Goal: Transaction & Acquisition: Purchase product/service

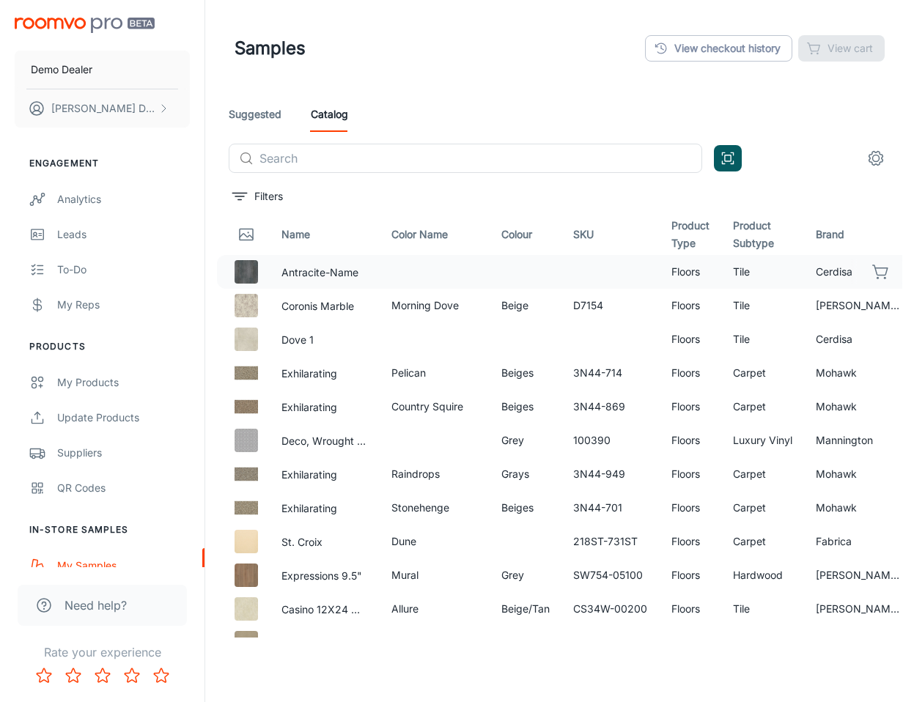
click at [811, 284] on td "Cerdisa" at bounding box center [859, 272] width 110 height 34
click at [880, 273] on button "button" at bounding box center [881, 271] width 25 height 25
drag, startPoint x: 205, startPoint y: 97, endPoint x: 238, endPoint y: 107, distance: 35.0
click at [205, 97] on div "Demo Dealer [PERSON_NAME] Engagement Analytics Leads To-do My Reps Products My …" at bounding box center [102, 351] width 205 height 702
click at [257, 110] on link "Suggested" at bounding box center [255, 114] width 53 height 35
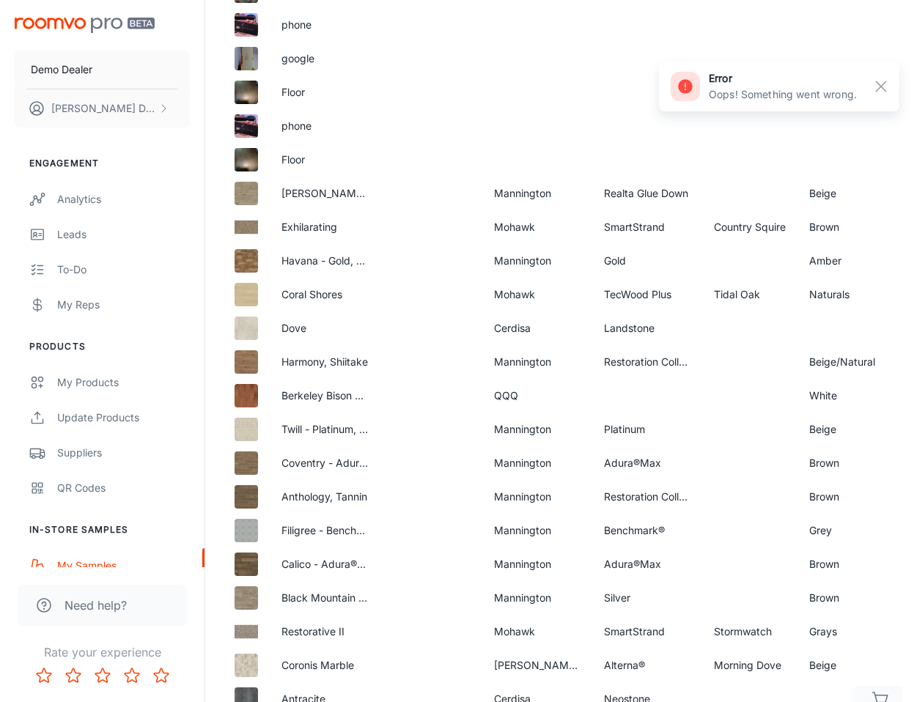
scroll to position [794, 0]
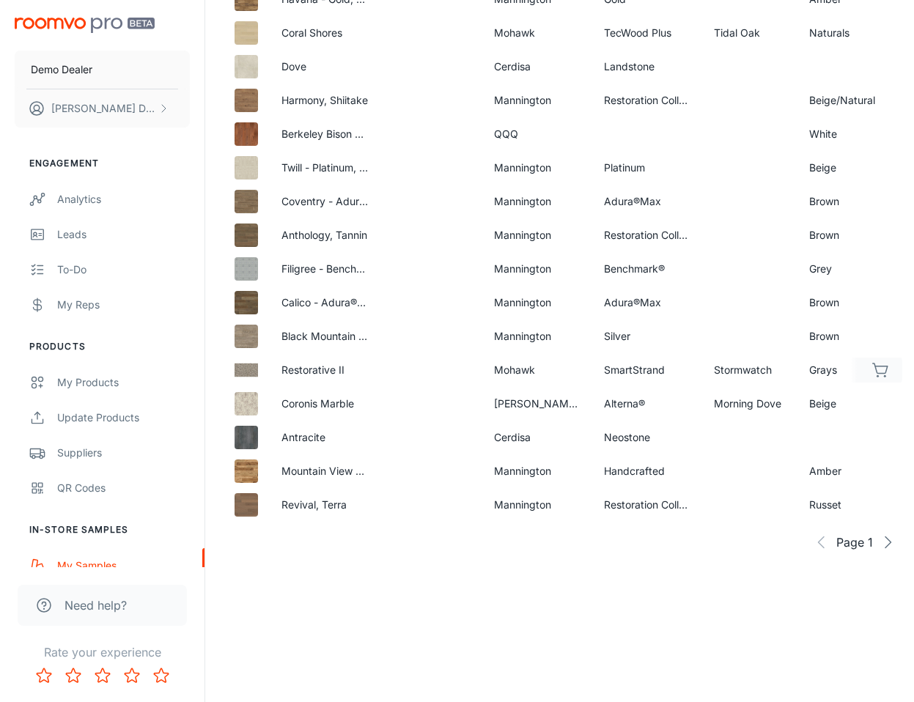
click at [886, 364] on icon "button" at bounding box center [880, 369] width 15 height 10
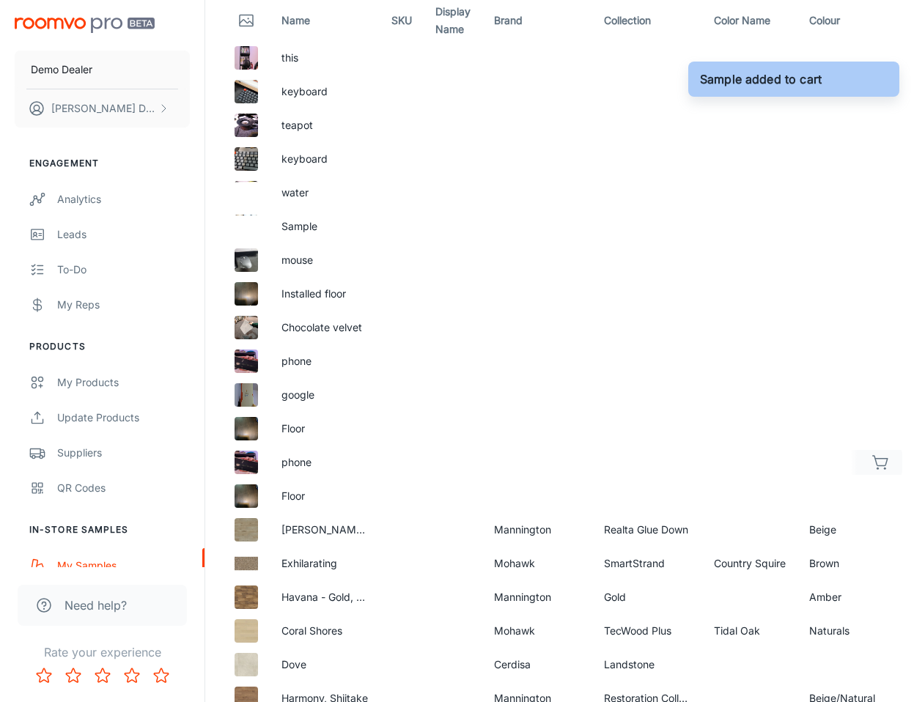
scroll to position [429, 0]
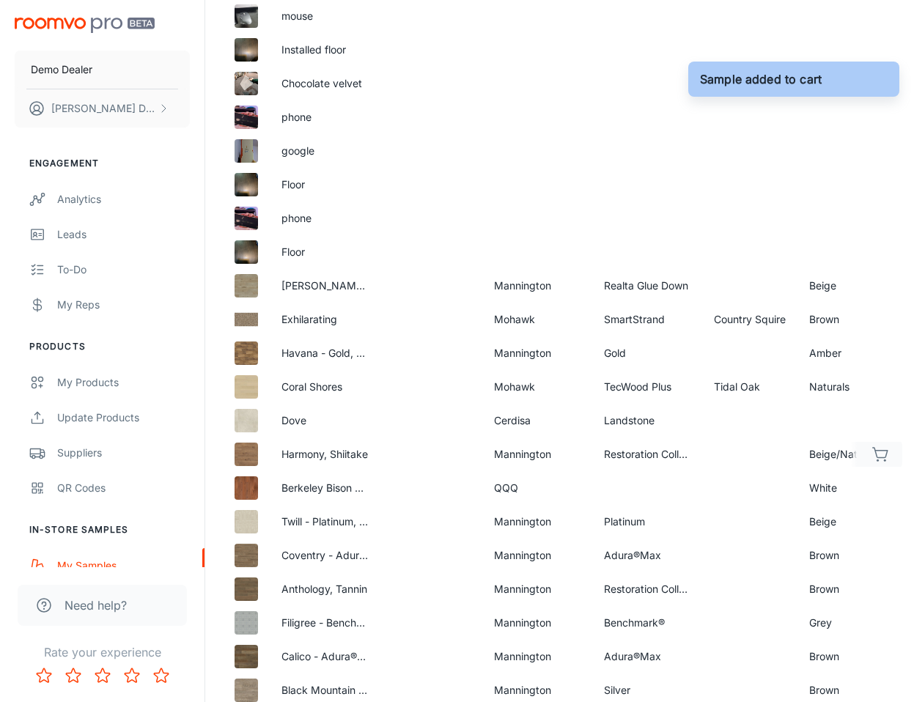
click at [888, 450] on icon "button" at bounding box center [881, 455] width 18 height 18
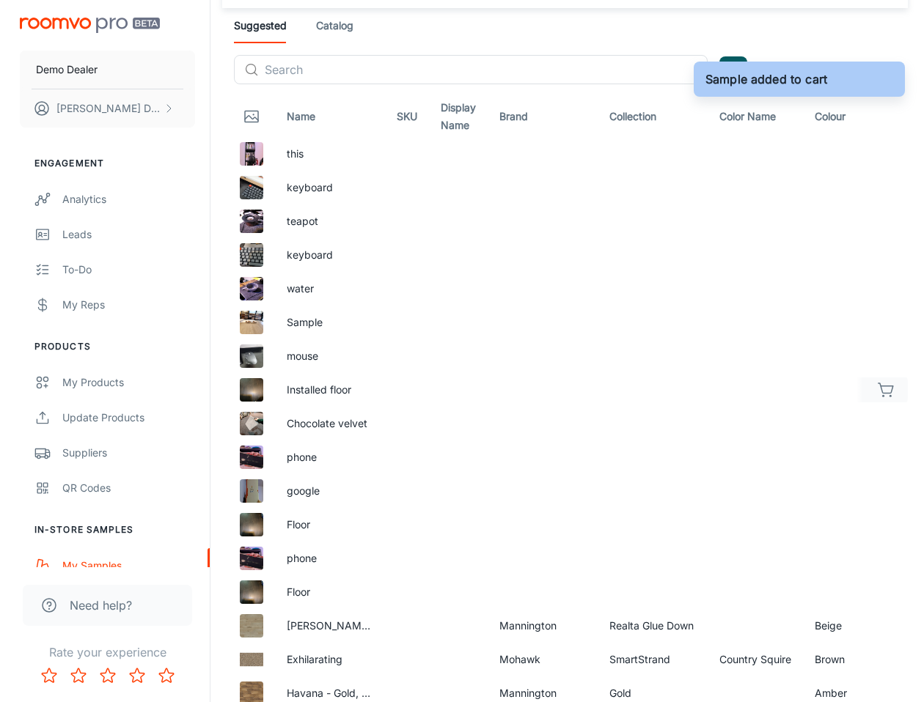
scroll to position [0, 0]
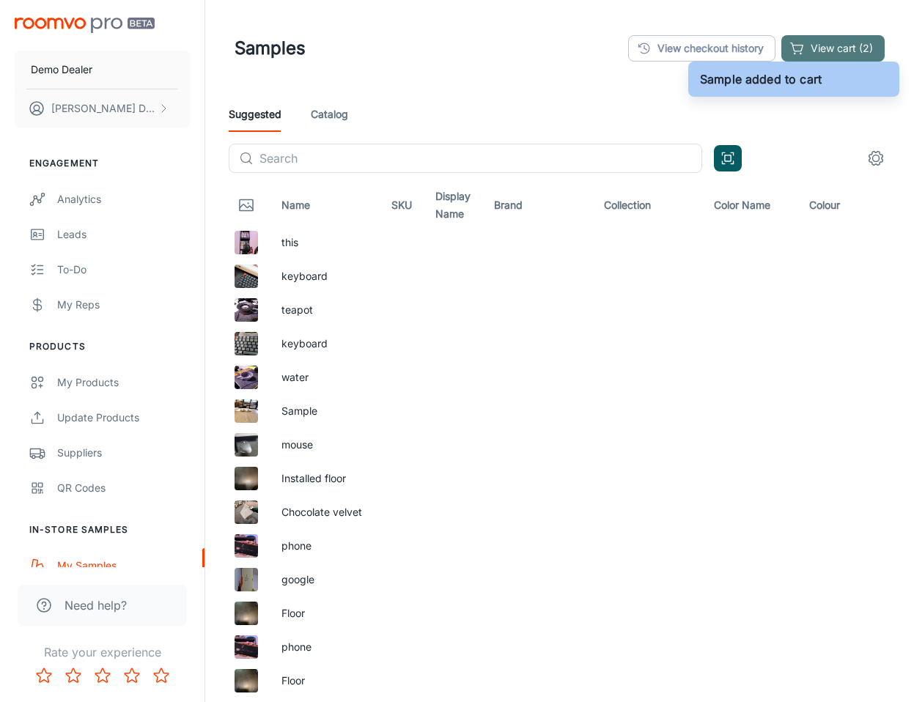
click at [830, 37] on button "View cart (2)" at bounding box center [832, 48] width 103 height 26
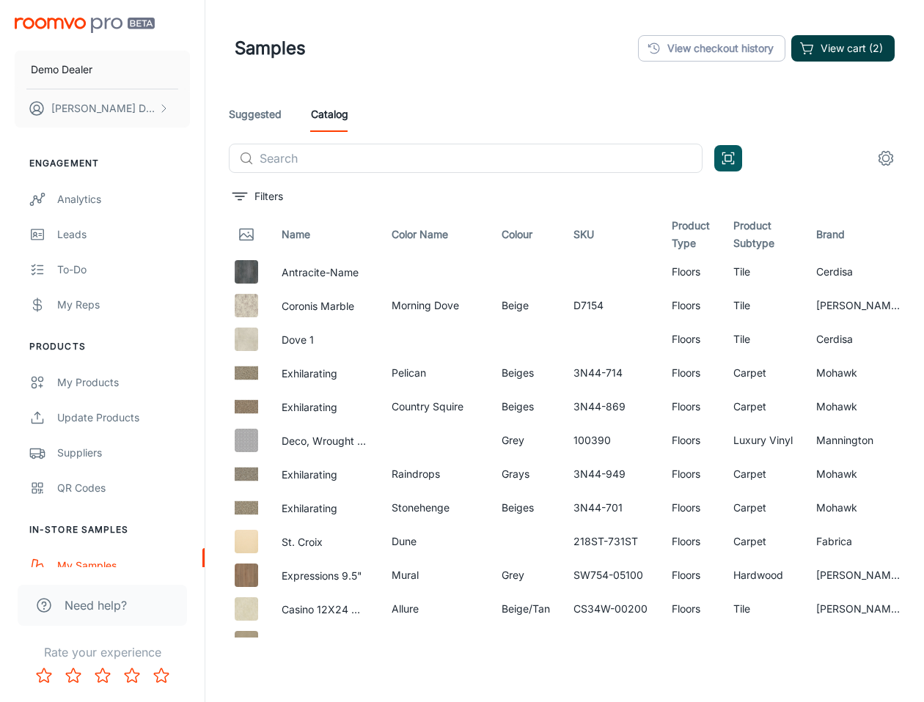
click at [861, 51] on button "View cart (2)" at bounding box center [842, 48] width 103 height 26
click at [586, 168] on input "text" at bounding box center [480, 158] width 443 height 29
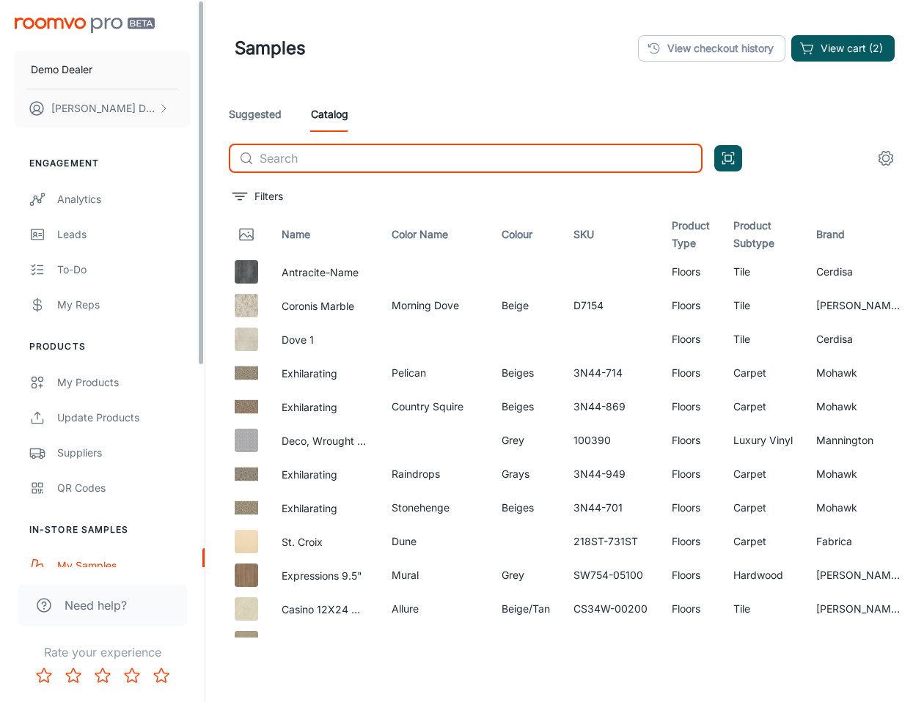
click at [202, 101] on div "Demo Dealer [PERSON_NAME] Engagement Analytics Leads To-do My Reps Products My …" at bounding box center [102, 283] width 205 height 567
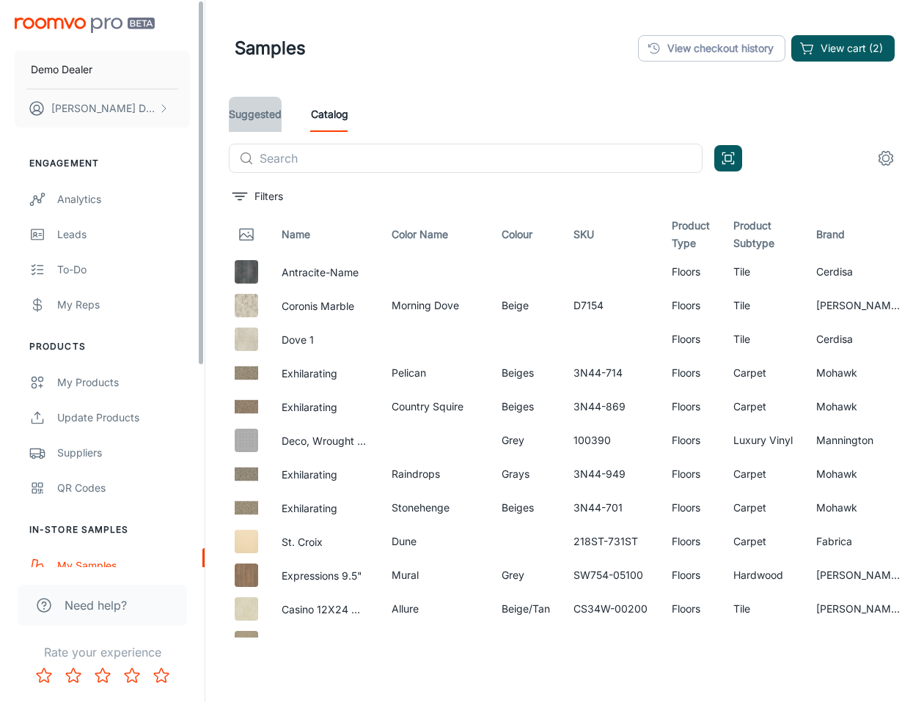
click at [251, 105] on link "Suggested" at bounding box center [255, 114] width 53 height 35
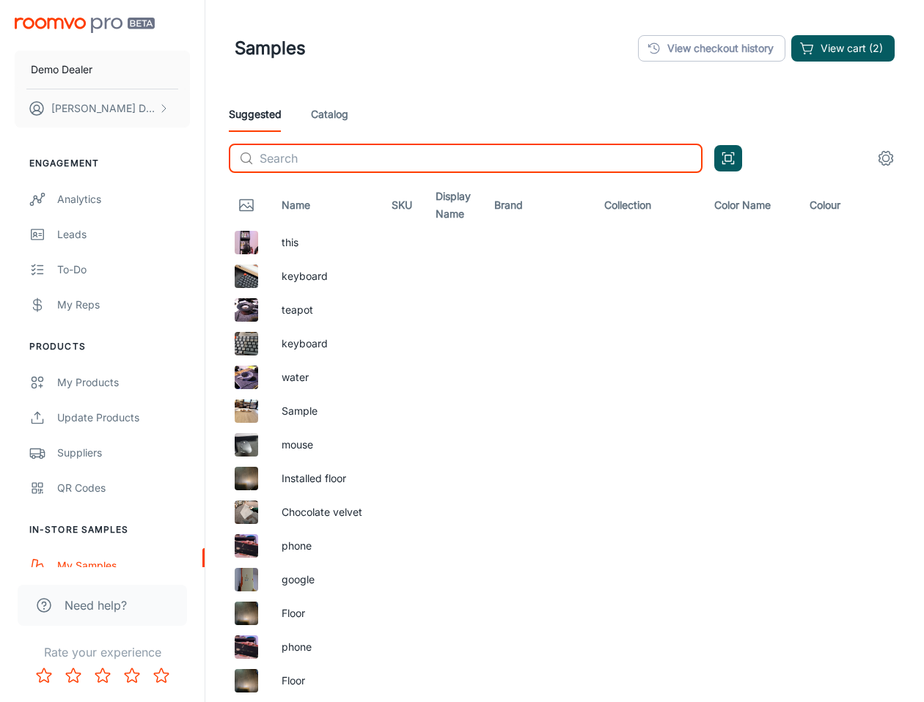
click at [368, 159] on input "text" at bounding box center [480, 158] width 443 height 29
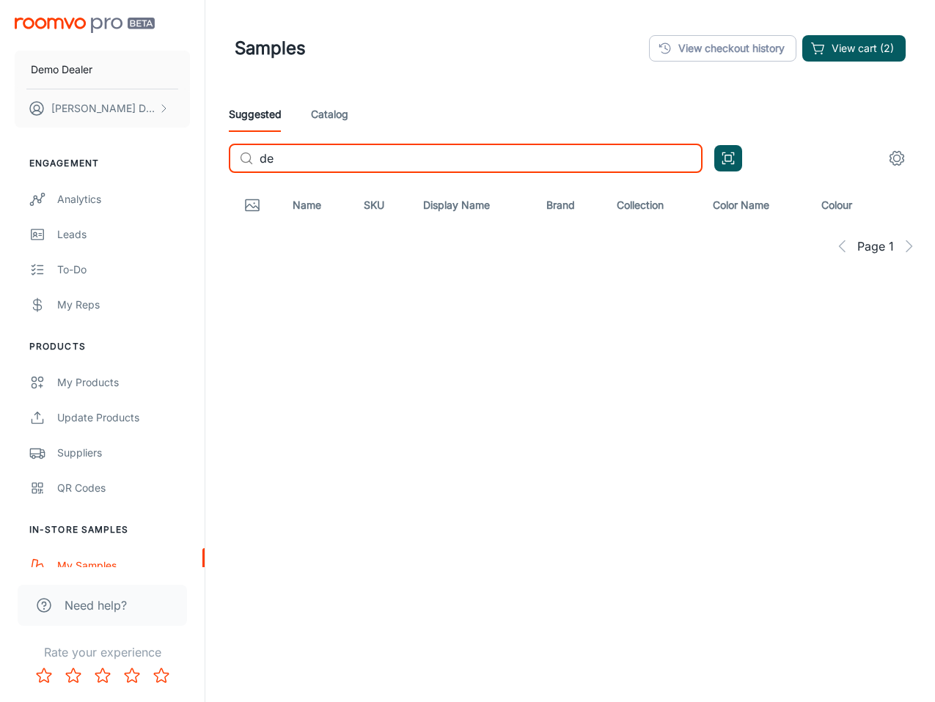
type input "d"
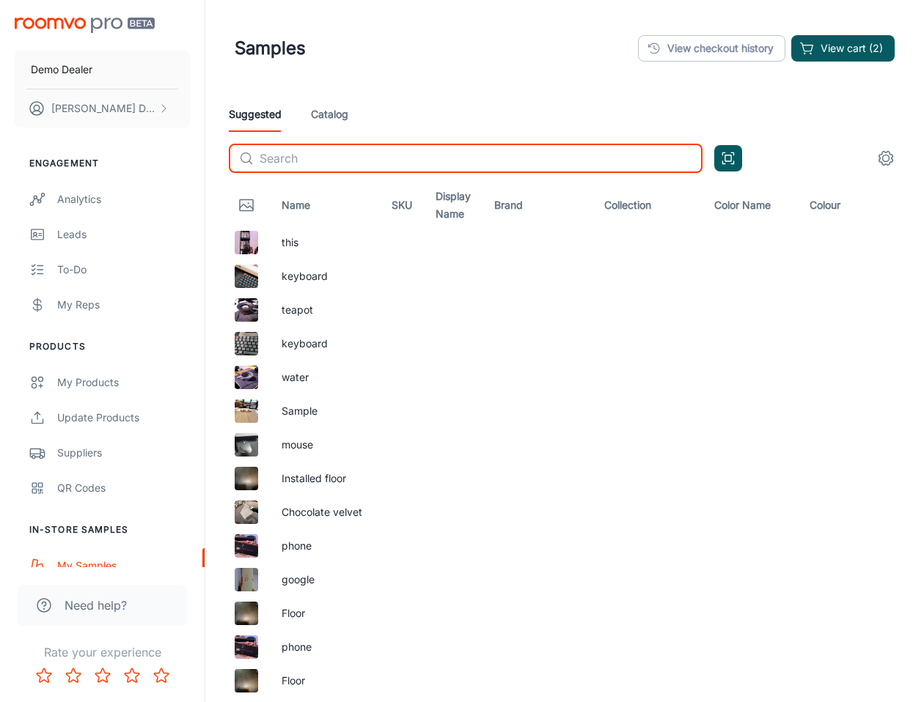
scroll to position [794, 0]
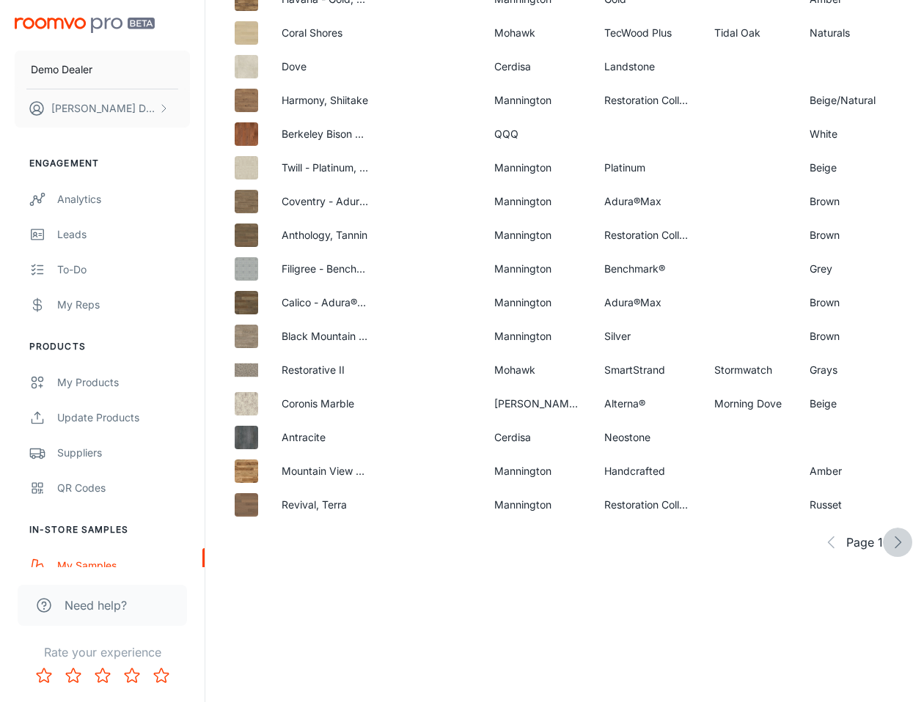
click at [907, 533] on button "button" at bounding box center [897, 542] width 29 height 29
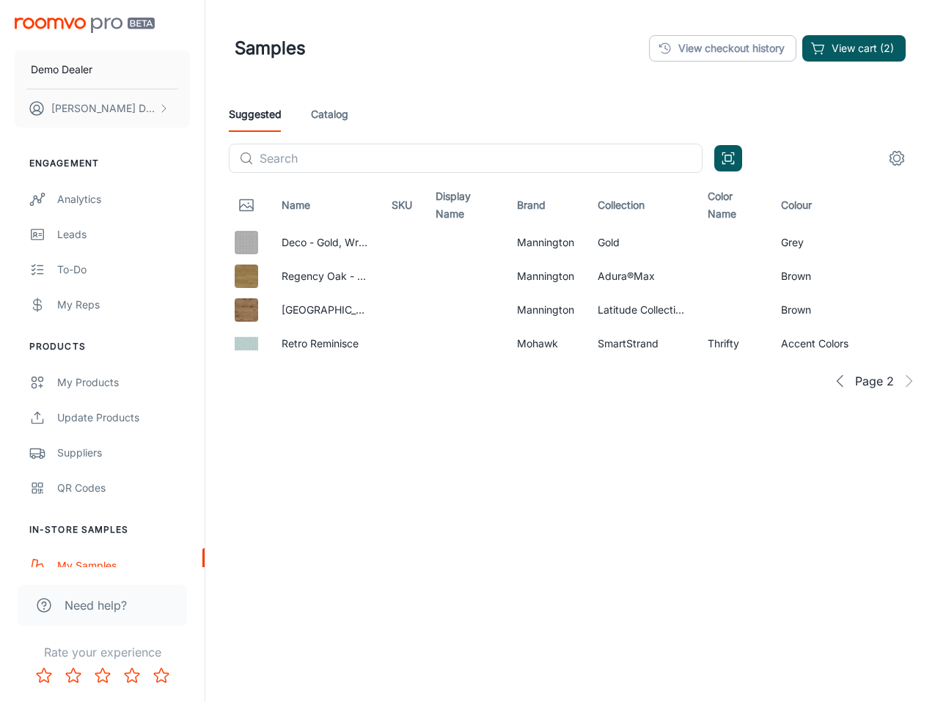
click at [843, 381] on icon "button" at bounding box center [840, 381] width 18 height 18
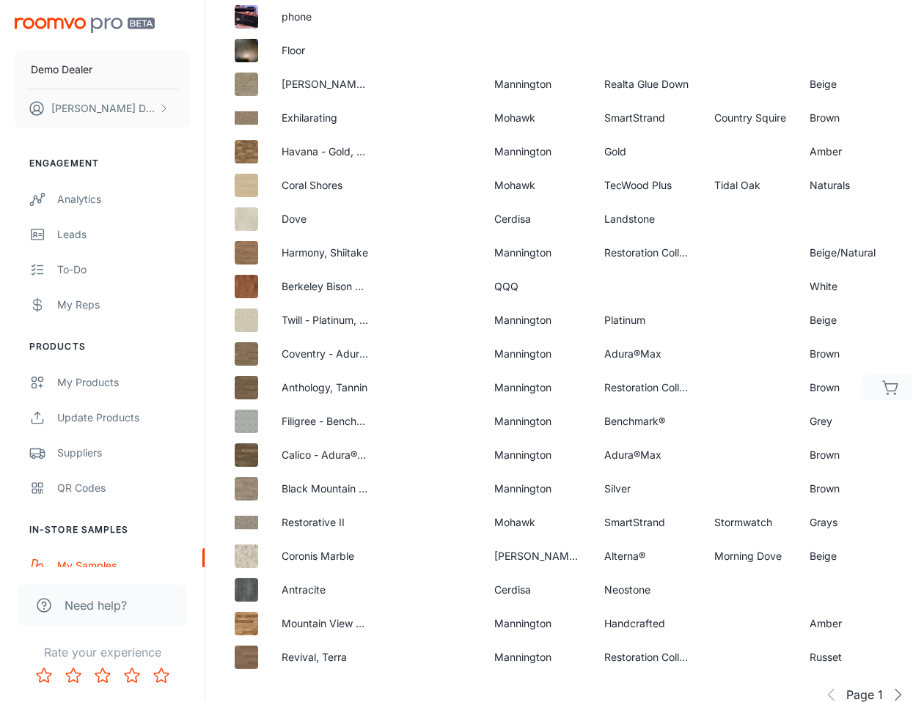
scroll to position [621, 0]
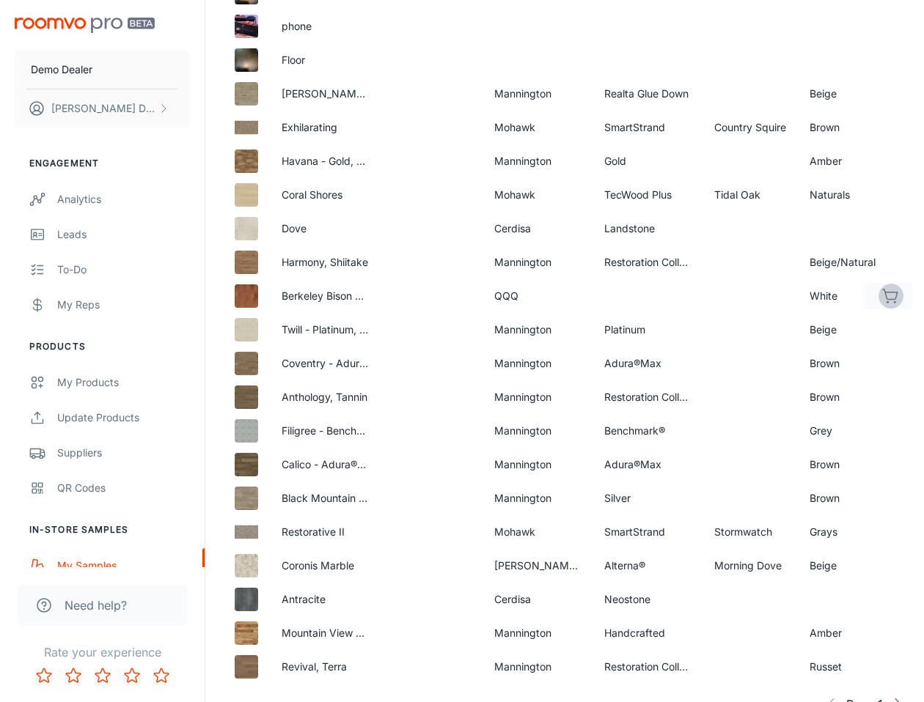
click at [891, 286] on button "button" at bounding box center [890, 296] width 25 height 25
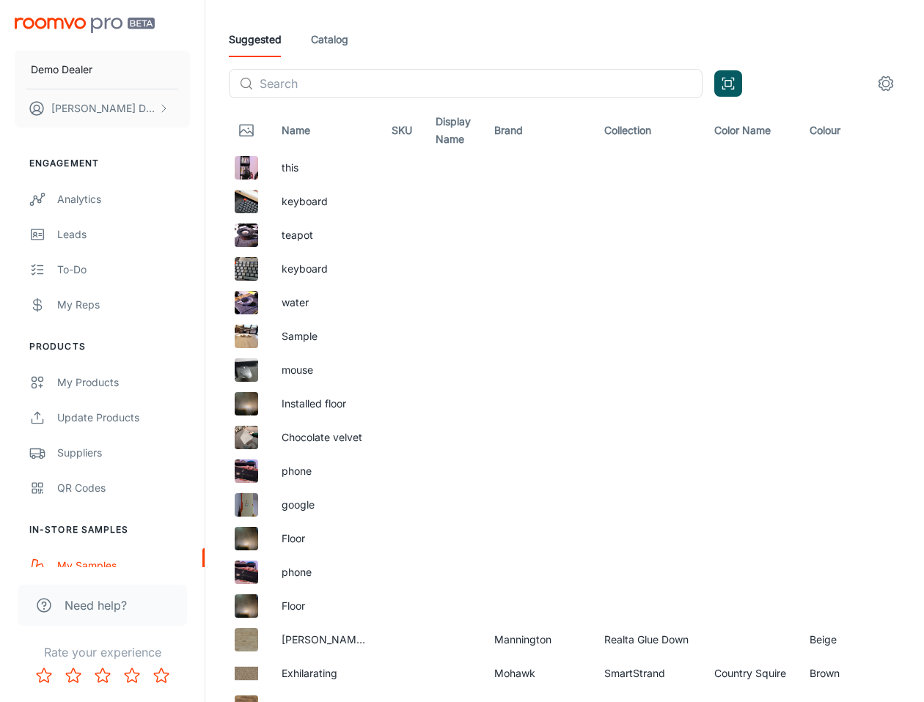
scroll to position [0, 0]
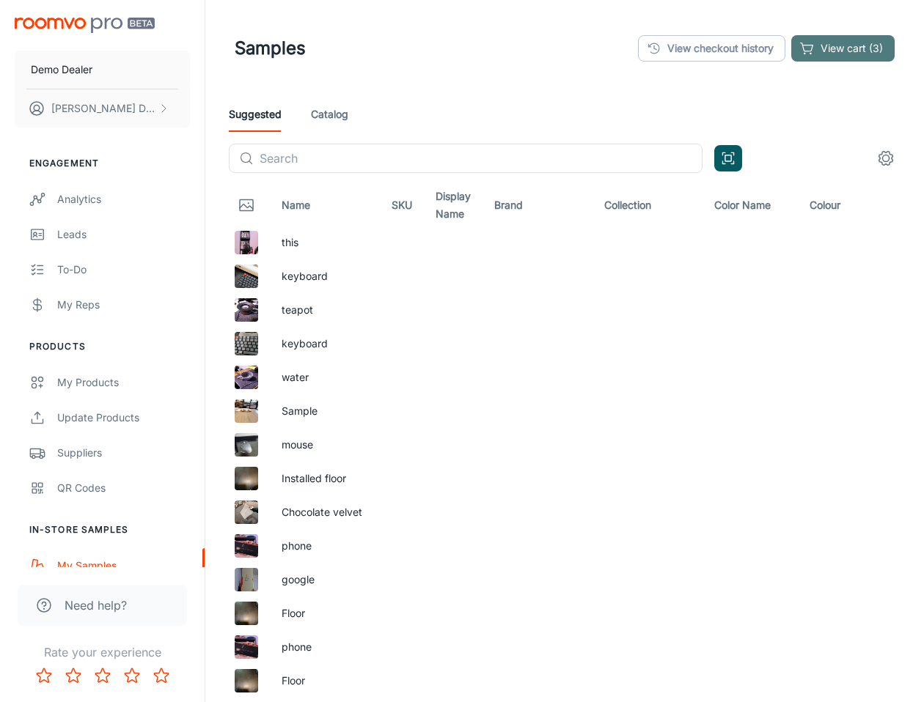
click at [866, 39] on button "View cart (3)" at bounding box center [842, 48] width 103 height 26
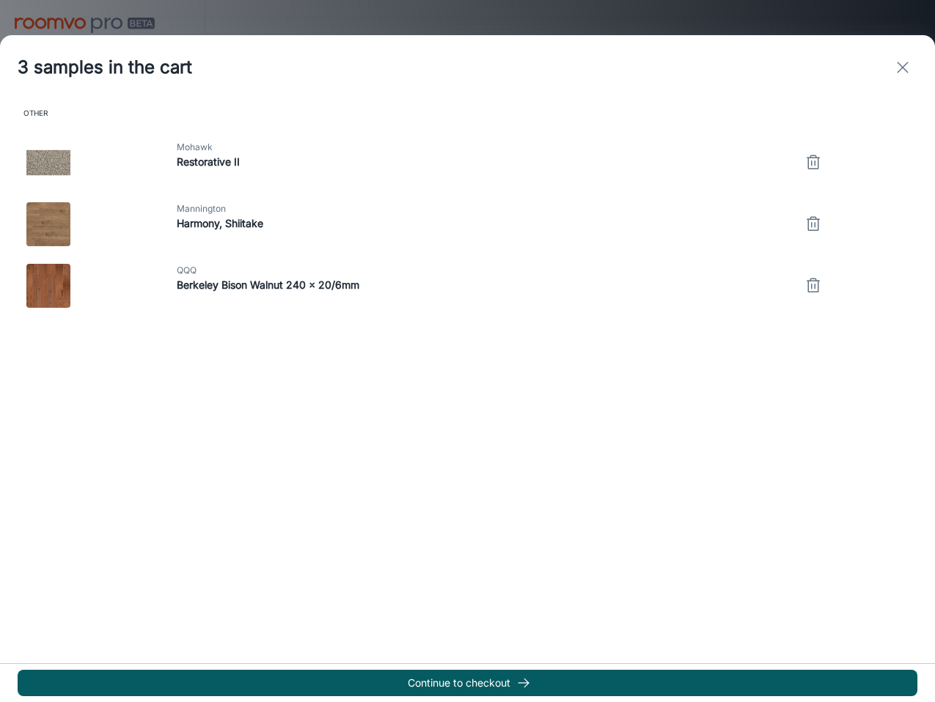
click at [801, 141] on div "Mohawk Restorative II" at bounding box center [544, 158] width 753 height 53
click at [803, 146] on div at bounding box center [857, 161] width 125 height 32
click at [809, 164] on icon "button" at bounding box center [813, 163] width 18 height 18
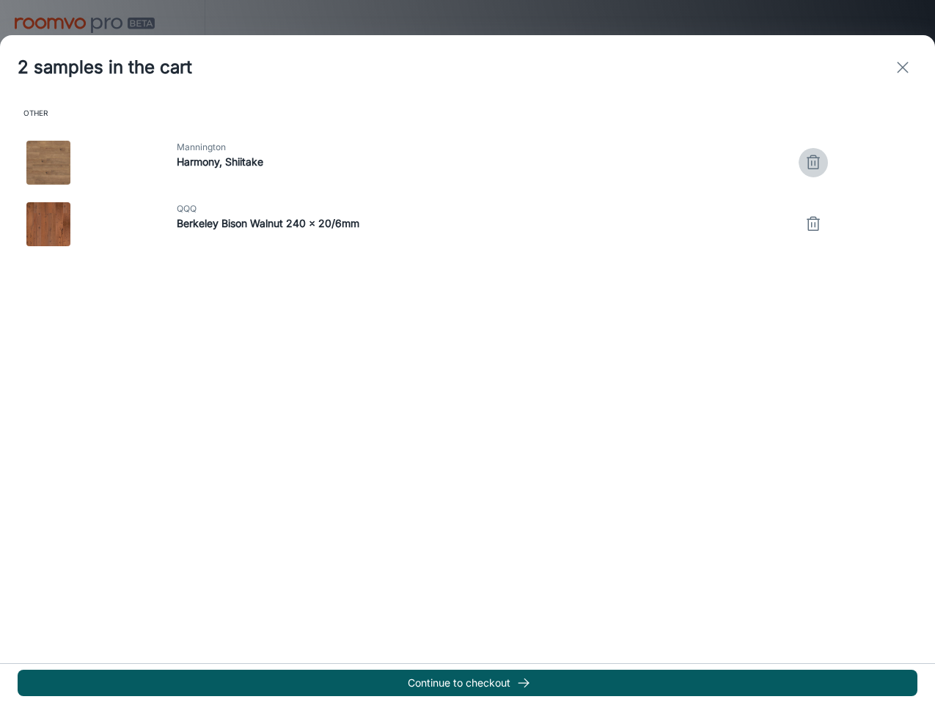
click at [808, 169] on icon "button" at bounding box center [813, 163] width 10 height 11
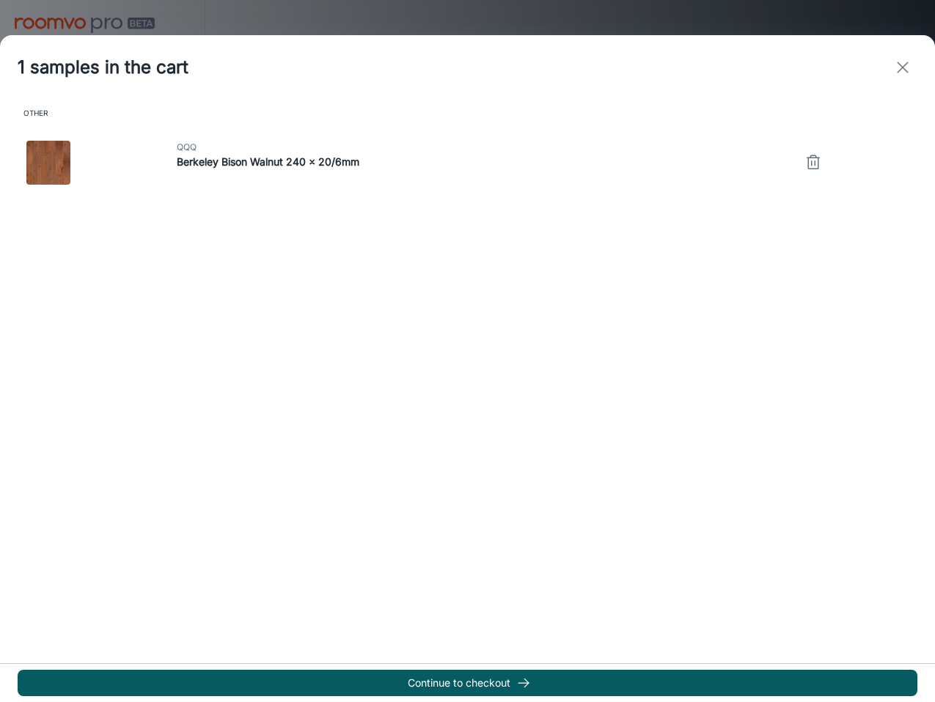
click at [743, 380] on div "1 samples in the cart Other QQQ Berkeley Bison Walnut 240 x 20/6mm Continue to …" at bounding box center [467, 368] width 935 height 667
click at [811, 163] on line "button" at bounding box center [811, 163] width 0 height 4
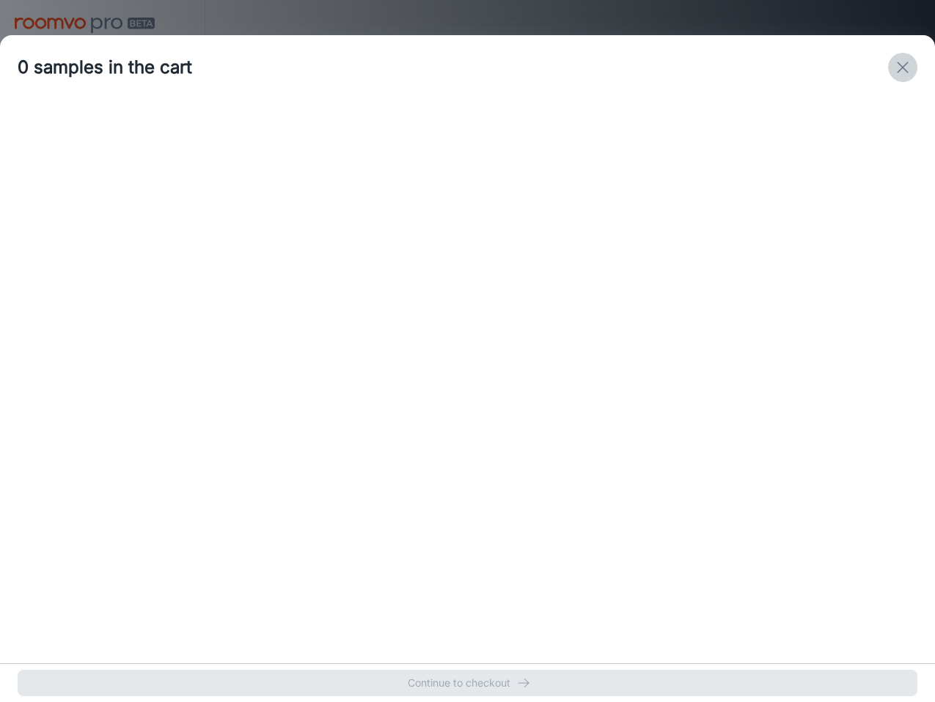
click at [906, 59] on icon "exit" at bounding box center [903, 68] width 18 height 18
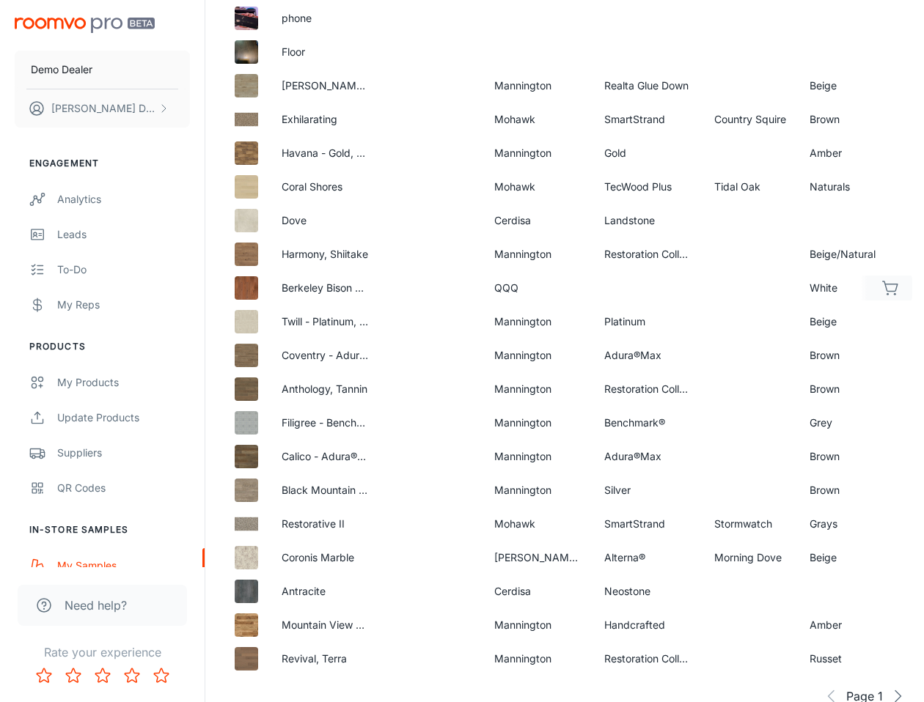
scroll to position [794, 0]
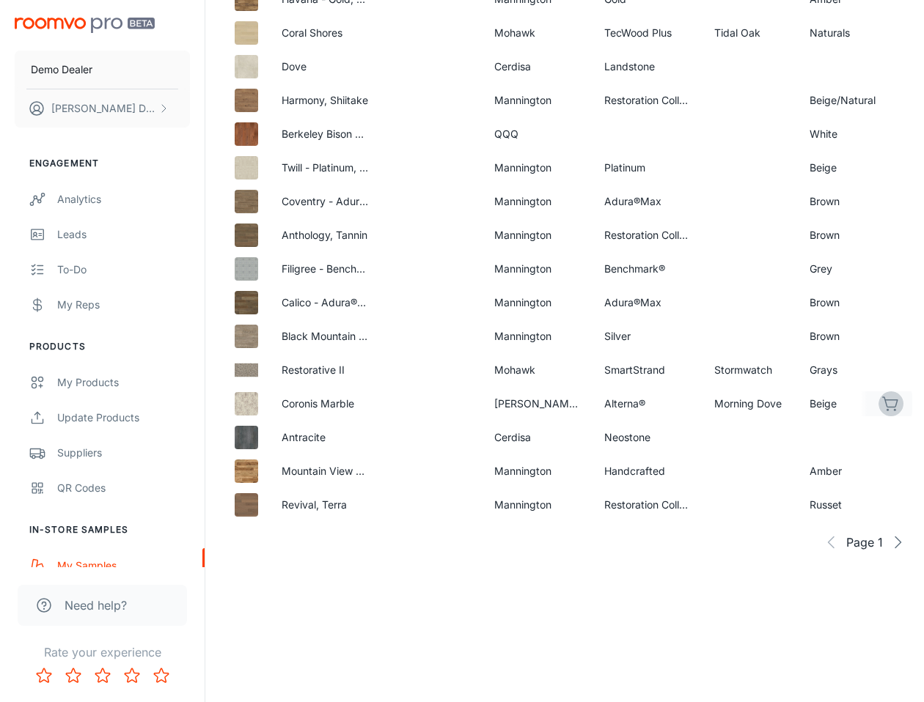
click at [891, 395] on icon "button" at bounding box center [891, 404] width 18 height 18
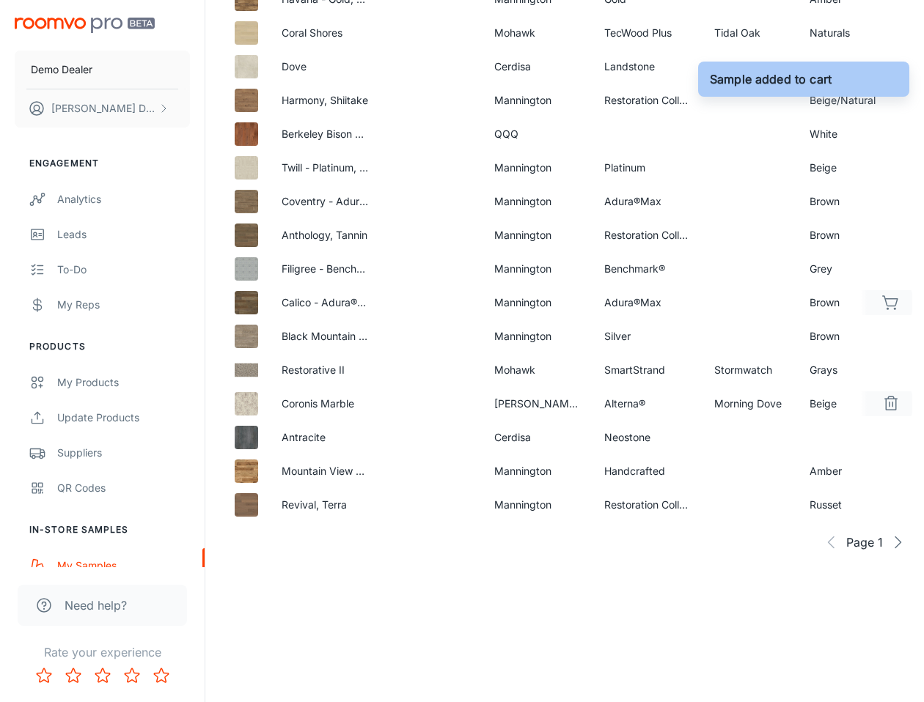
scroll to position [493, 0]
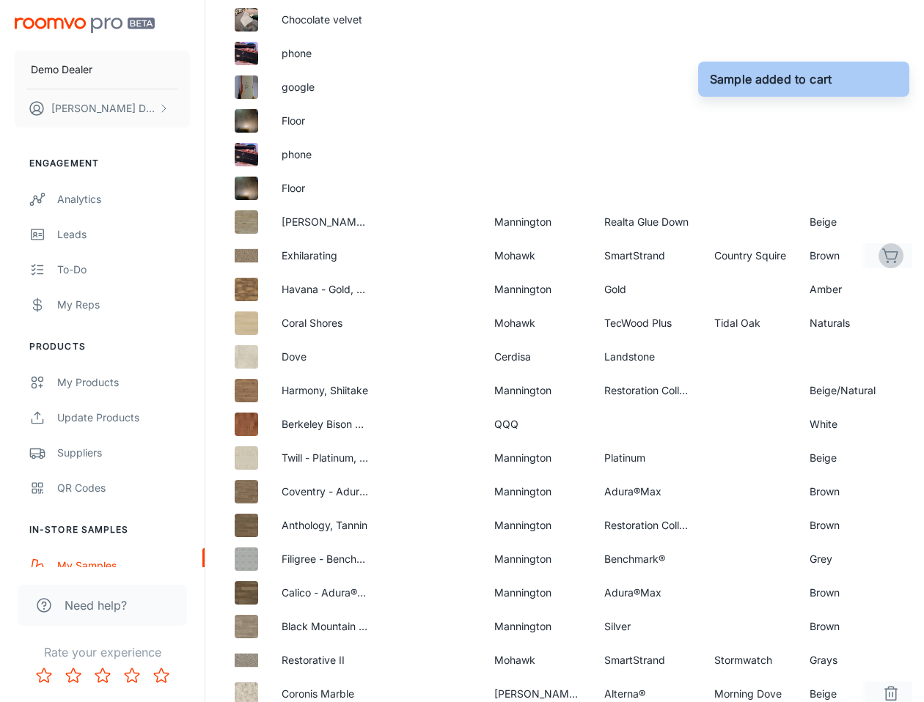
click at [891, 257] on icon "button" at bounding box center [891, 256] width 18 height 18
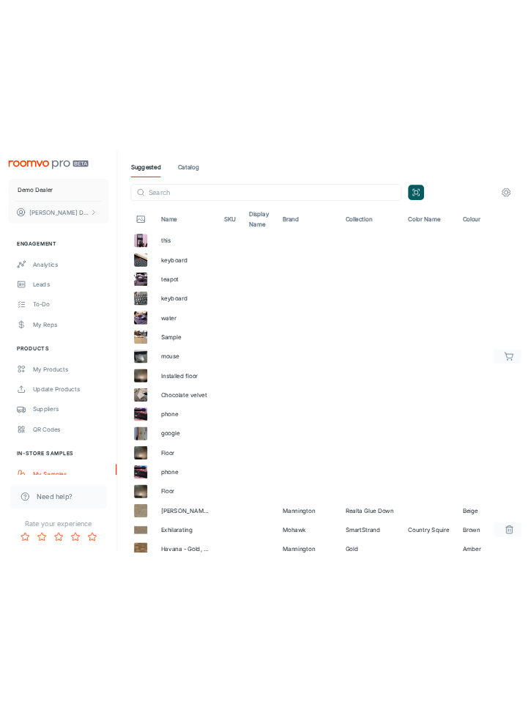
scroll to position [0, 0]
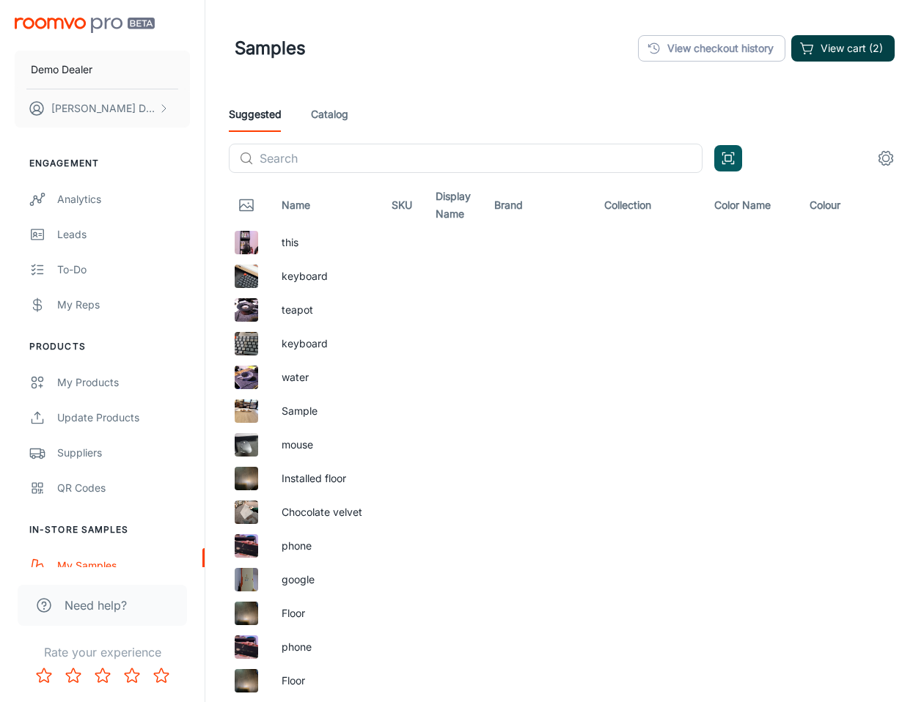
click at [840, 49] on button "View cart (2)" at bounding box center [842, 48] width 103 height 26
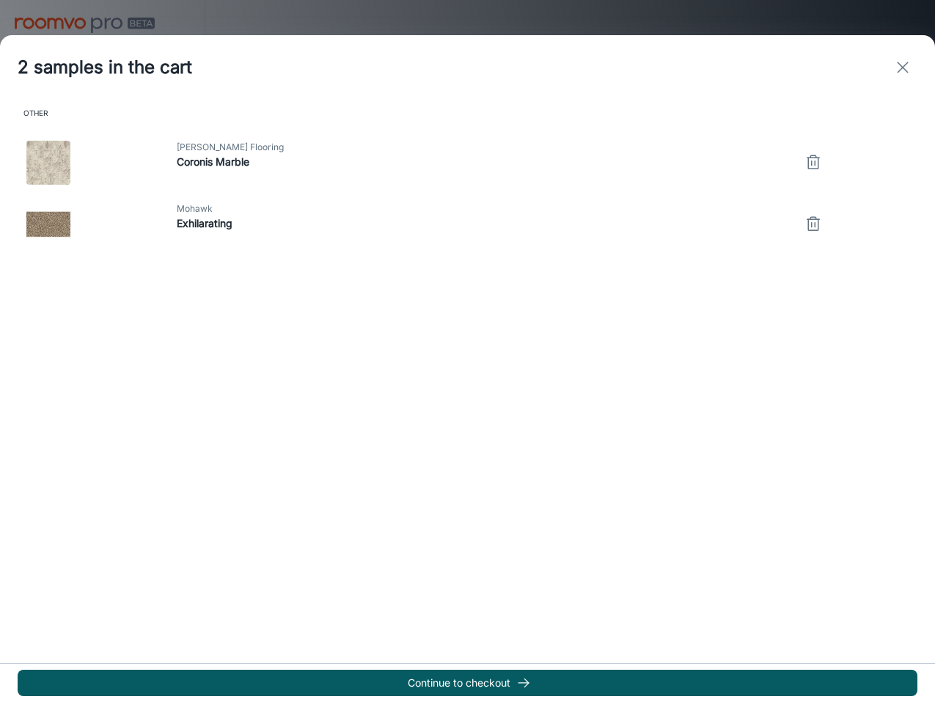
click at [913, 23] on div at bounding box center [467, 351] width 935 height 702
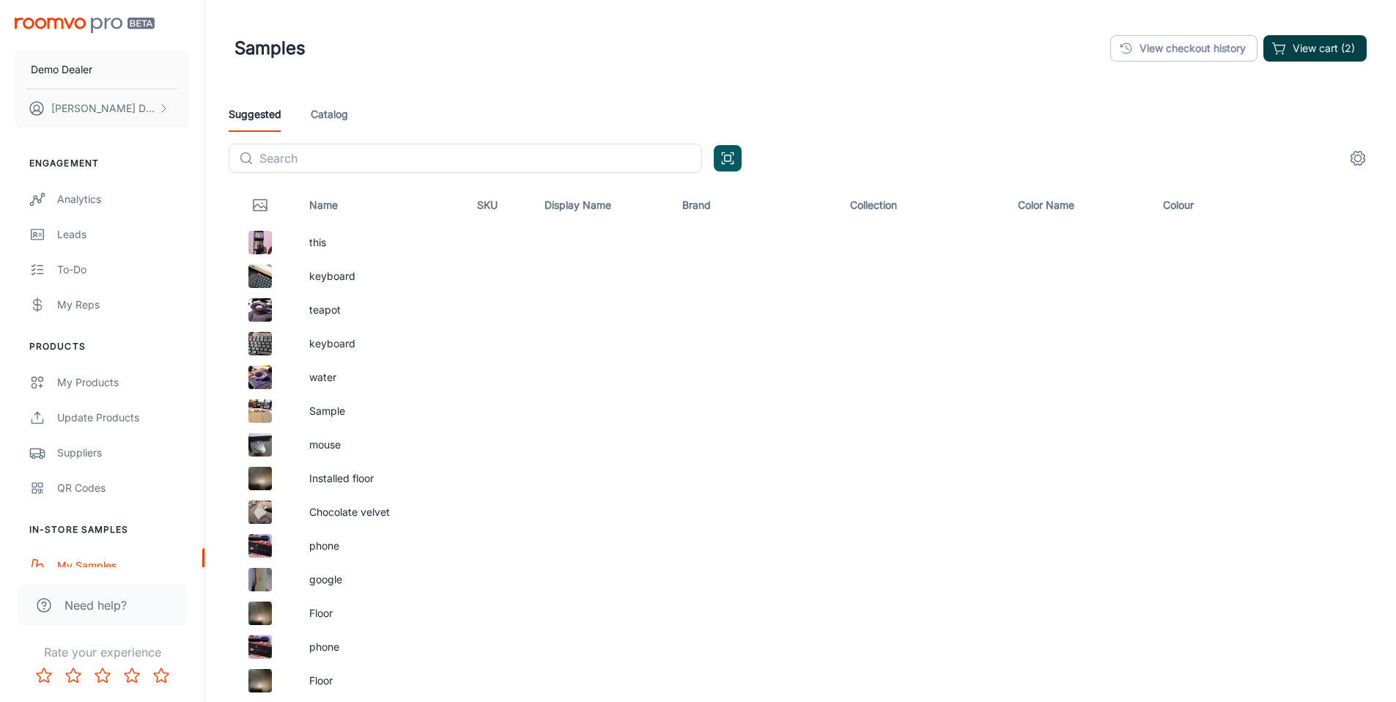
click at [913, 40] on button "View cart (2)" at bounding box center [1315, 48] width 103 height 26
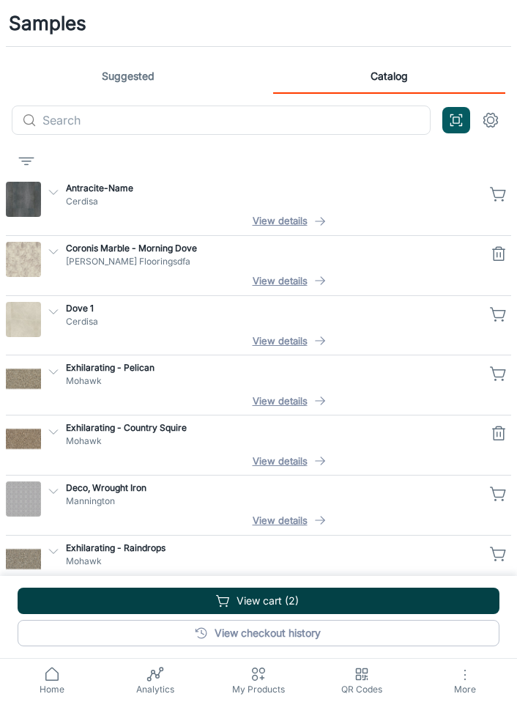
click at [360, 589] on button "View cart (2)" at bounding box center [259, 601] width 482 height 26
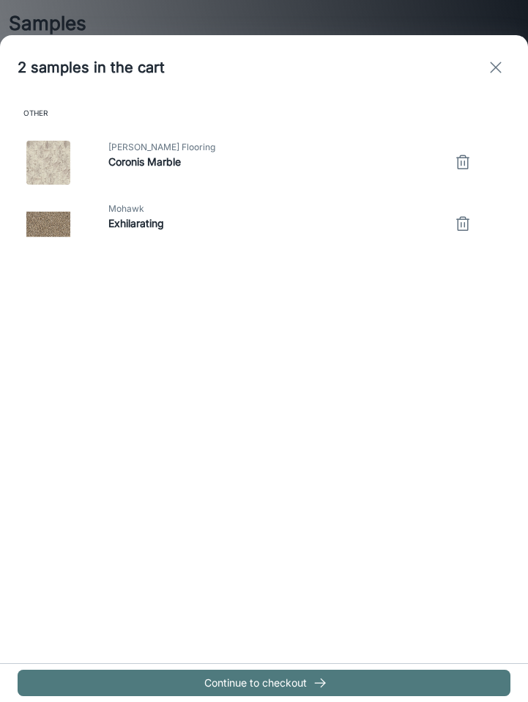
click at [275, 671] on button "Continue to checkout" at bounding box center [264, 683] width 493 height 26
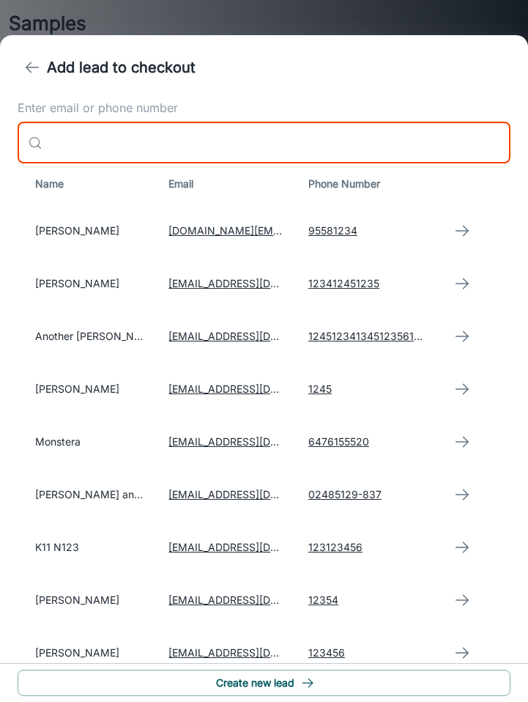
click at [212, 141] on input "Enter email or phone number" at bounding box center [279, 142] width 463 height 41
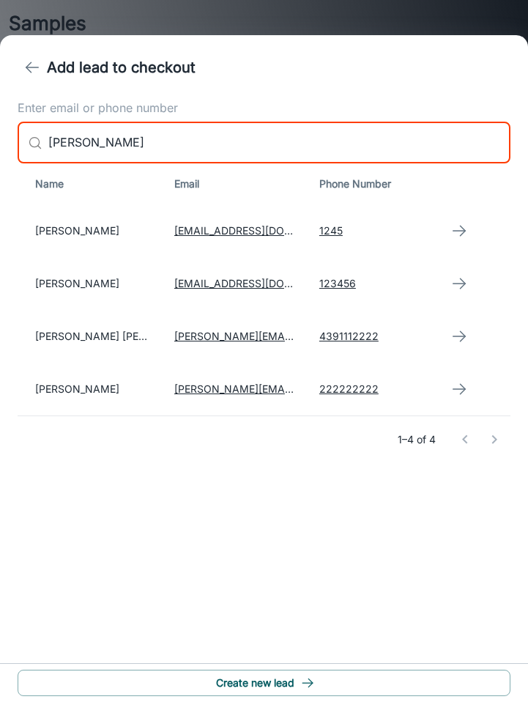
type input "[PERSON_NAME]"
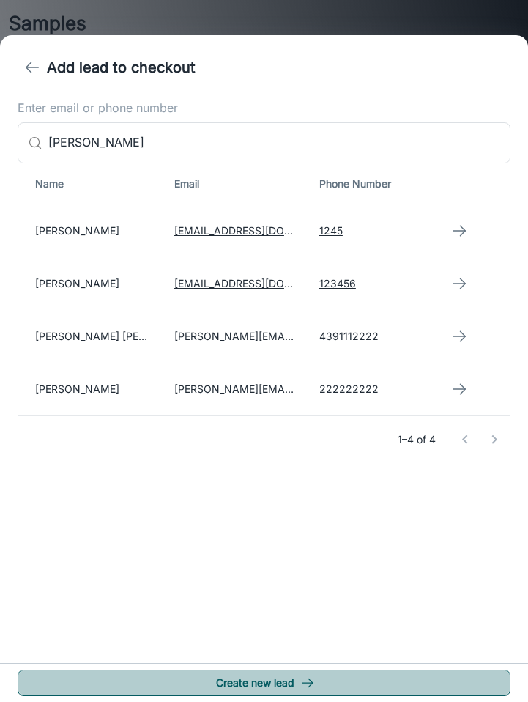
click at [267, 685] on button "Create new lead" at bounding box center [264, 683] width 493 height 26
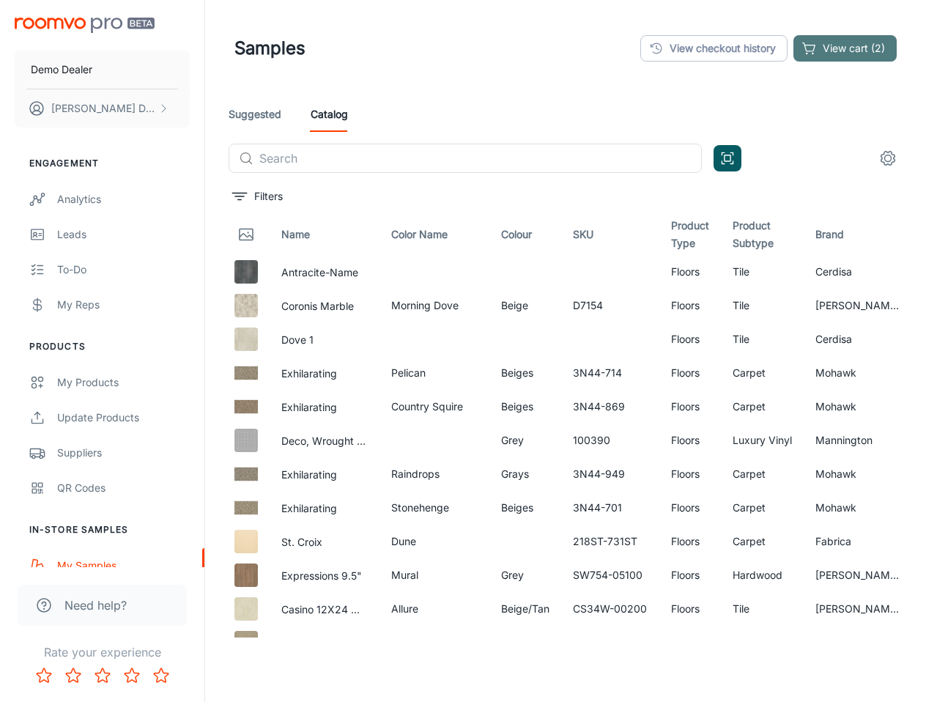
click at [869, 48] on button "View cart (2)" at bounding box center [845, 48] width 103 height 26
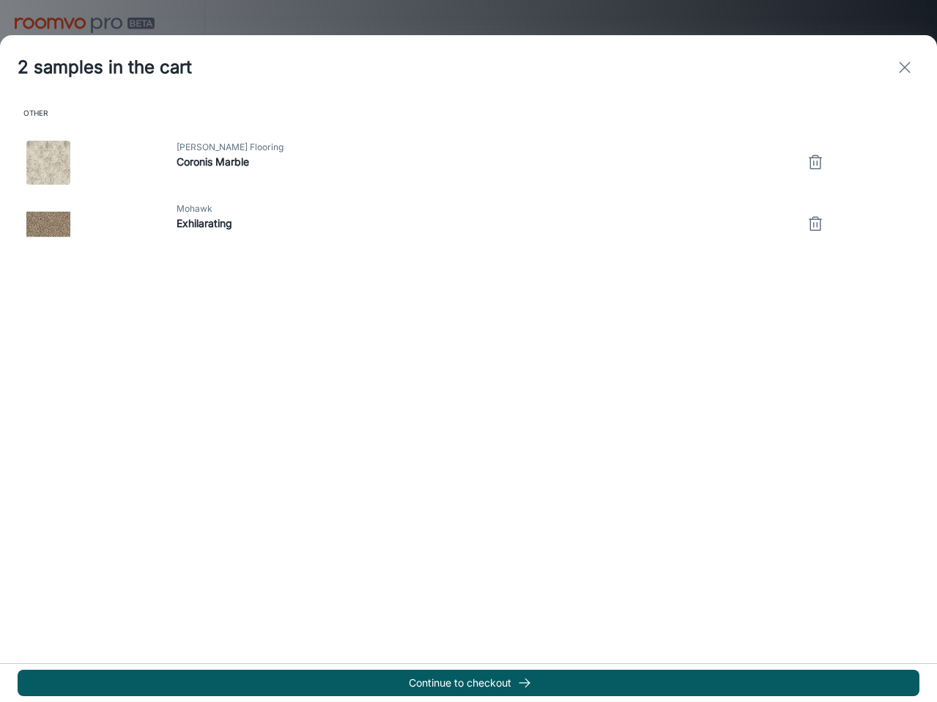
click at [726, 668] on div "Continue to checkout" at bounding box center [468, 682] width 937 height 39
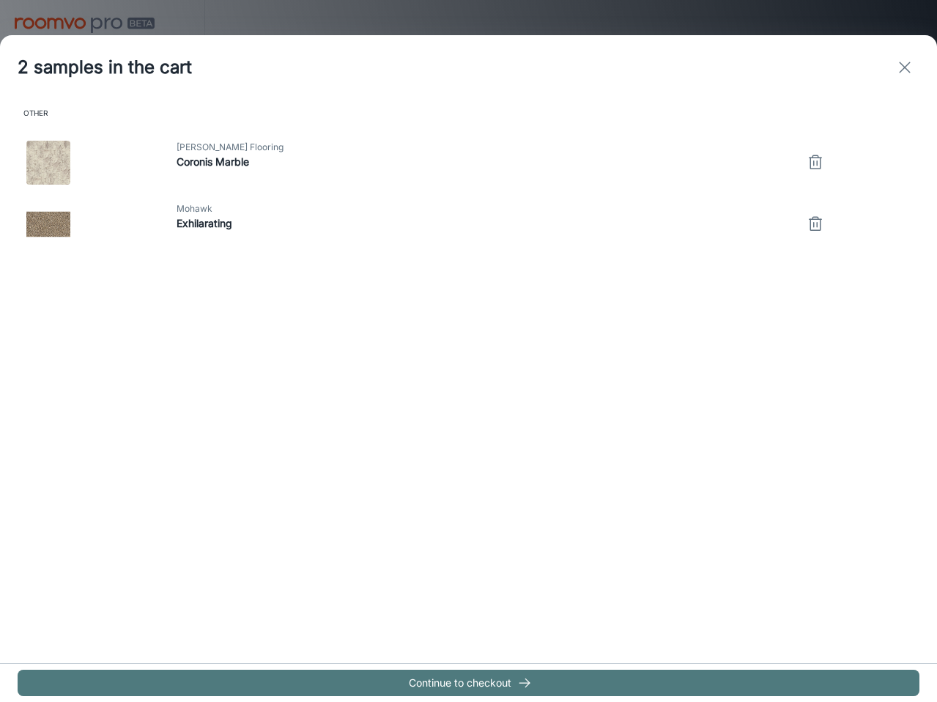
click at [733, 677] on button "Continue to checkout" at bounding box center [469, 683] width 902 height 26
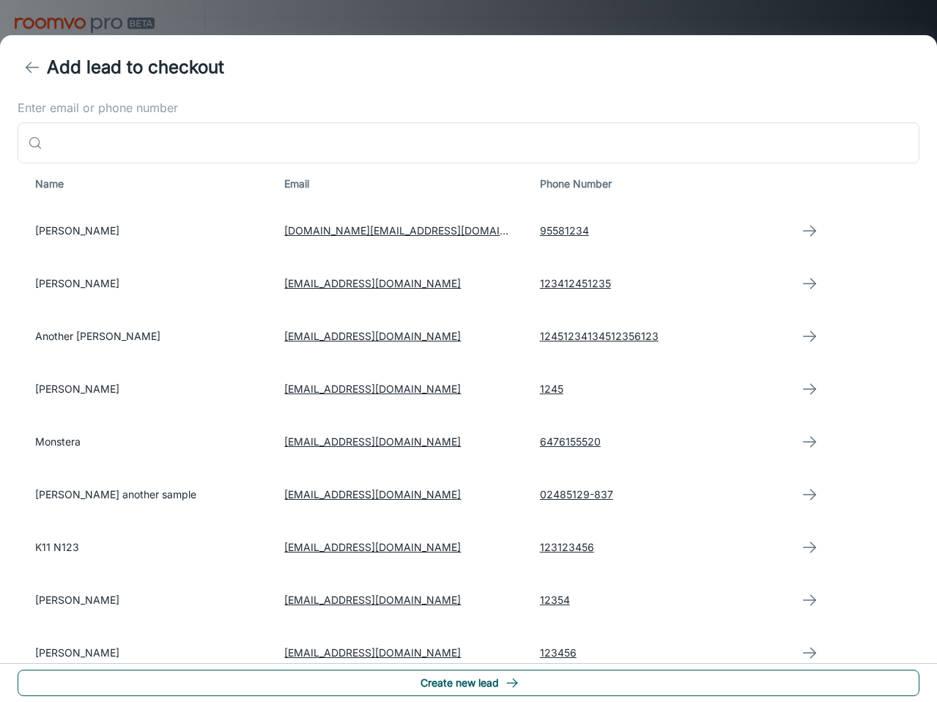
click at [537, 684] on button "Create new lead" at bounding box center [469, 683] width 902 height 26
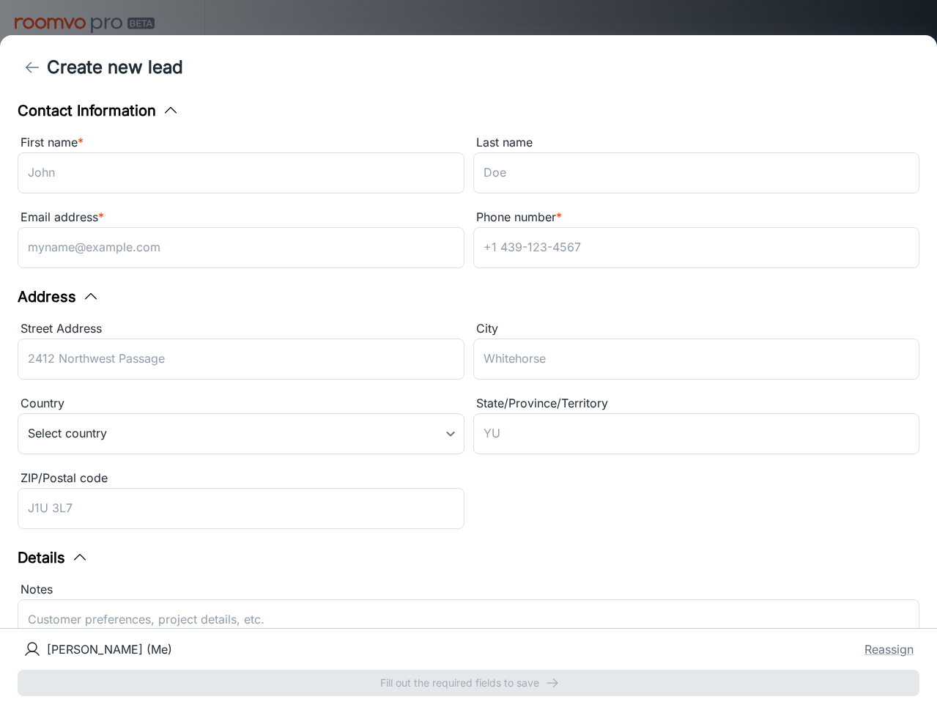
click at [27, 75] on icon "back" at bounding box center [32, 68] width 18 height 18
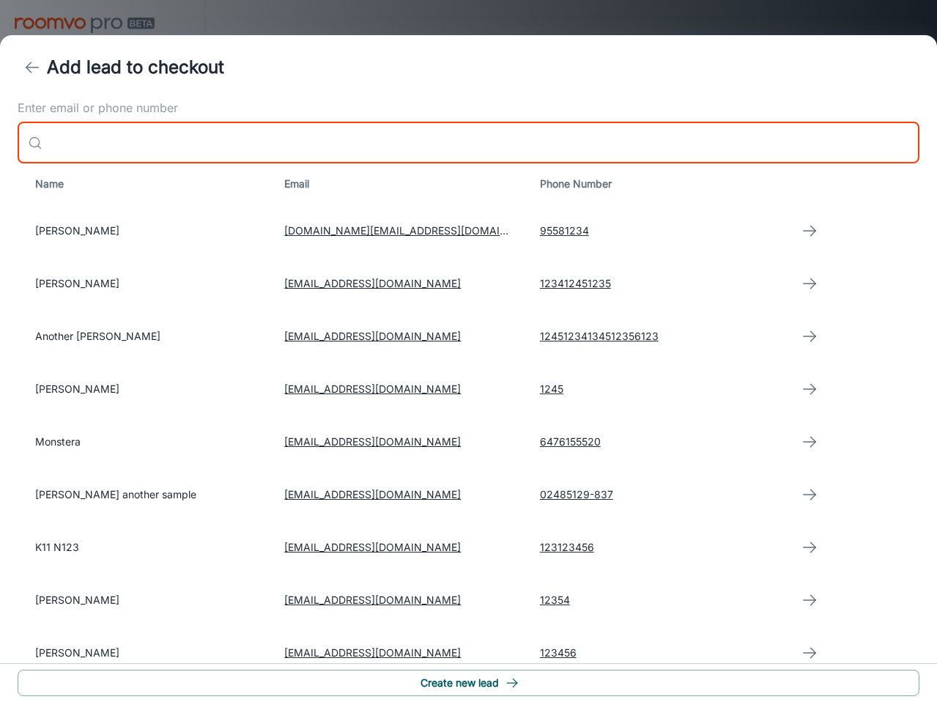
click at [147, 128] on input "Enter email or phone number" at bounding box center [484, 142] width 872 height 41
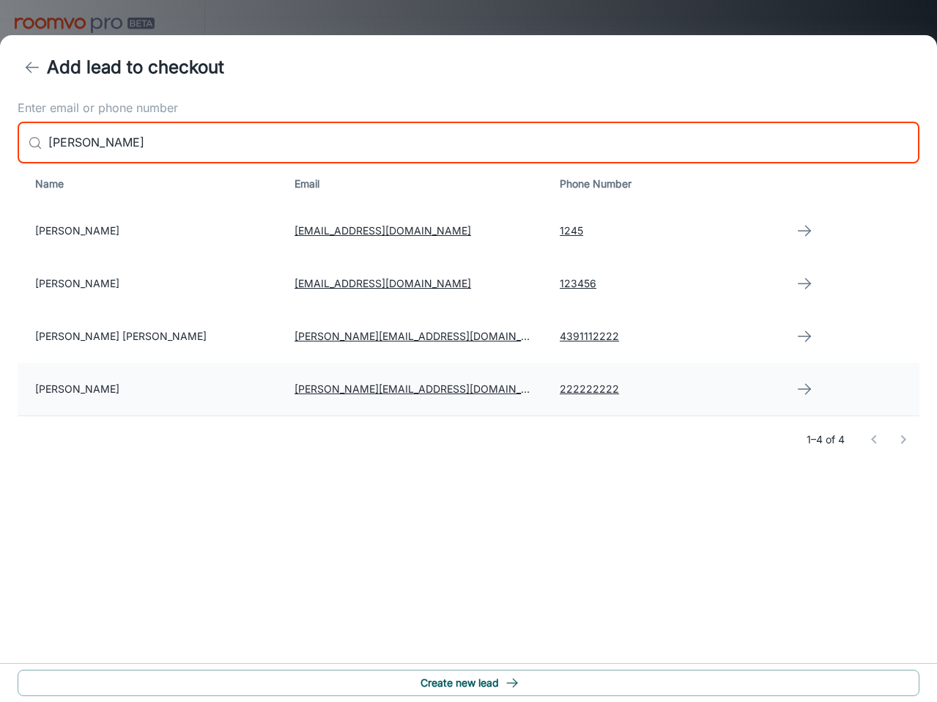
type input "[PERSON_NAME]"
click at [702, 377] on td "222222222" at bounding box center [663, 389] width 230 height 53
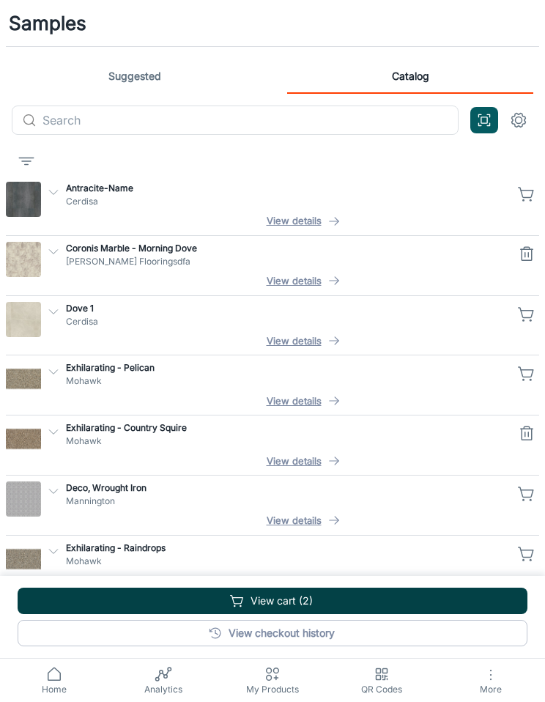
click at [430, 594] on button "View cart (2)" at bounding box center [273, 601] width 510 height 26
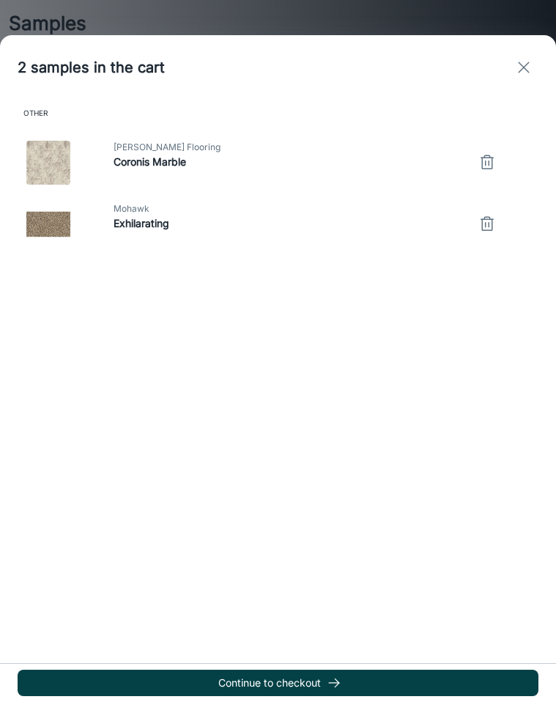
click at [382, 688] on button "Continue to checkout" at bounding box center [278, 683] width 521 height 26
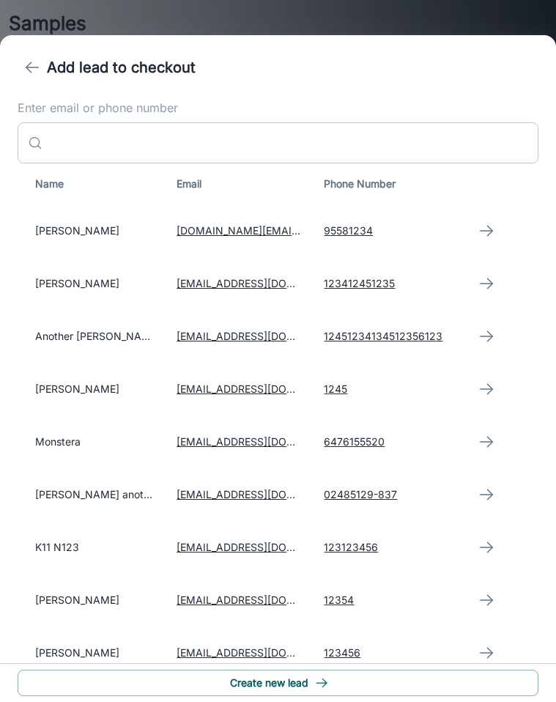
click at [290, 150] on input "Enter email or phone number" at bounding box center [293, 142] width 490 height 41
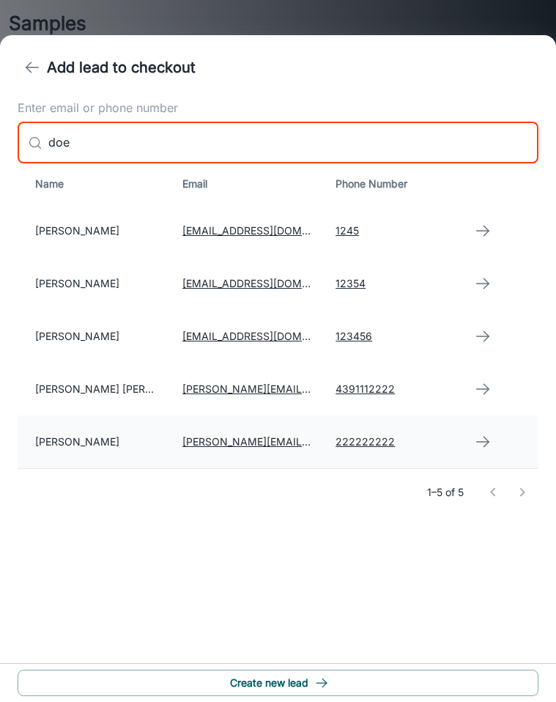
type input "doe"
click at [402, 442] on td "222222222" at bounding box center [390, 442] width 133 height 53
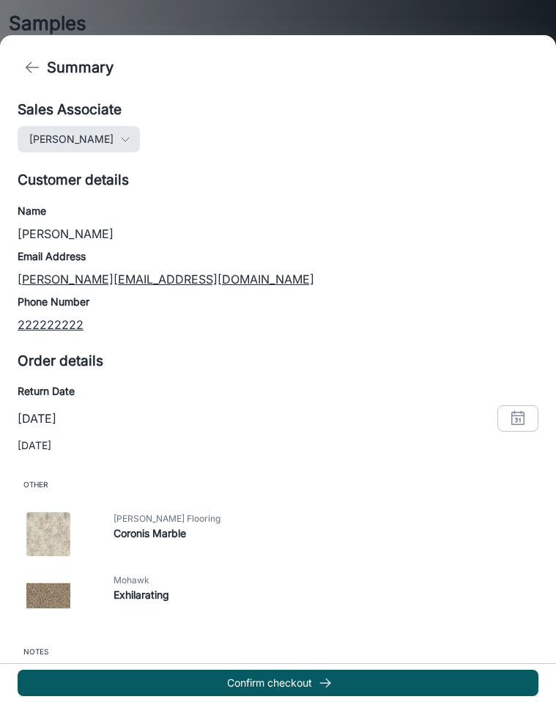
click at [119, 143] on icon "button" at bounding box center [125, 139] width 12 height 12
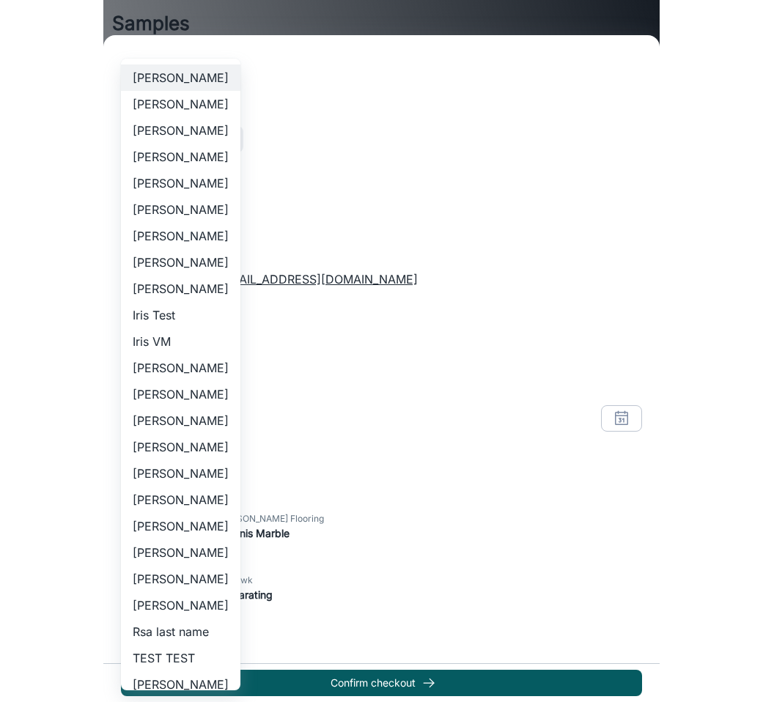
scroll to position [92, 0]
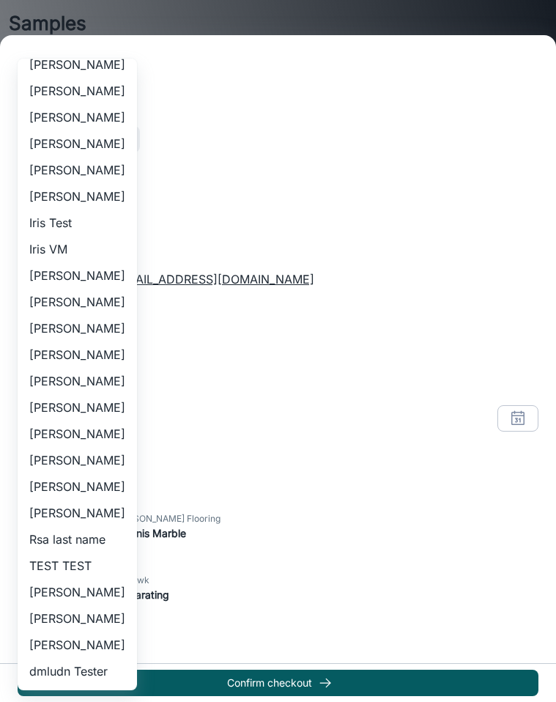
click at [103, 546] on li "Rsa last name" at bounding box center [77, 539] width 119 height 26
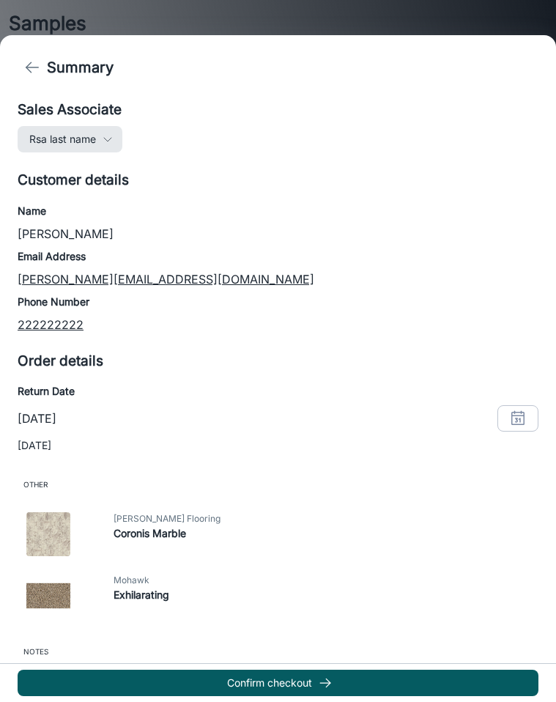
click at [106, 133] on icon "button" at bounding box center [108, 139] width 12 height 12
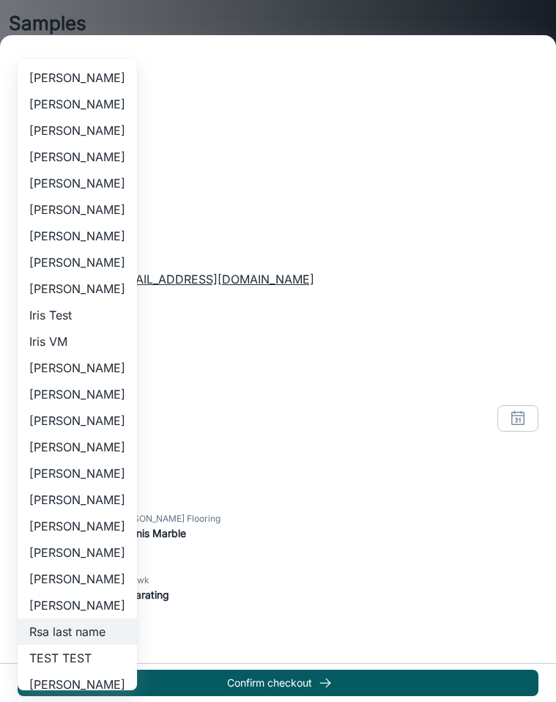
click at [251, 314] on div at bounding box center [278, 351] width 556 height 702
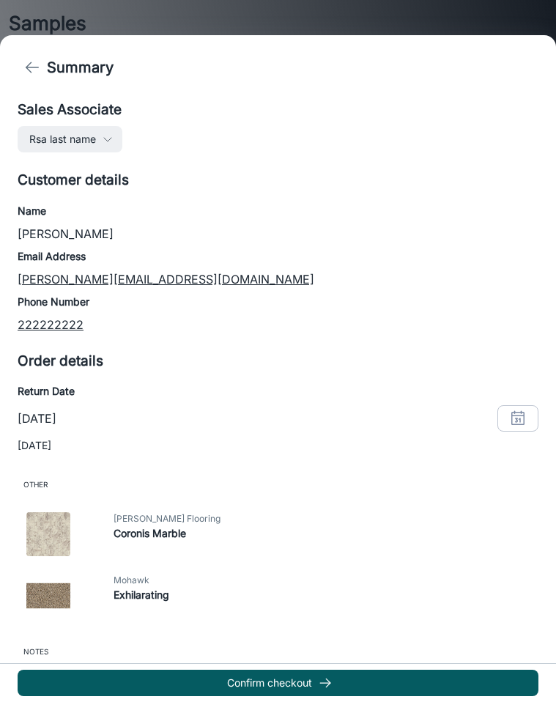
click at [446, 18] on div at bounding box center [278, 351] width 556 height 702
